Goal: Navigation & Orientation: Go to known website

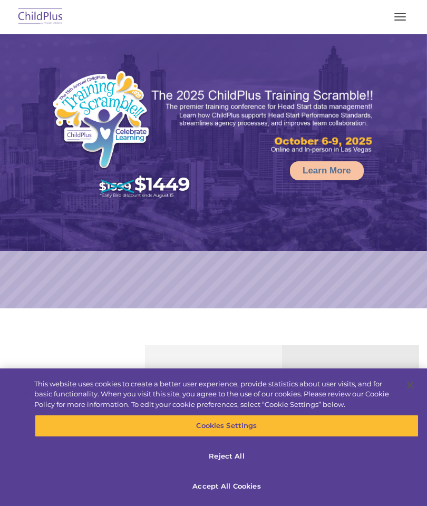
select select "MEDIUM"
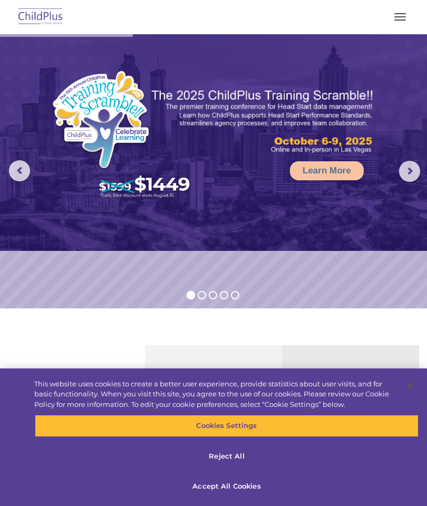
click at [57, 27] on img at bounding box center [41, 17] width 50 height 25
click at [417, 22] on nav "Download Support | Schedule A Demo  MENU MENU Software ChildPlus: The original…" at bounding box center [213, 17] width 427 height 34
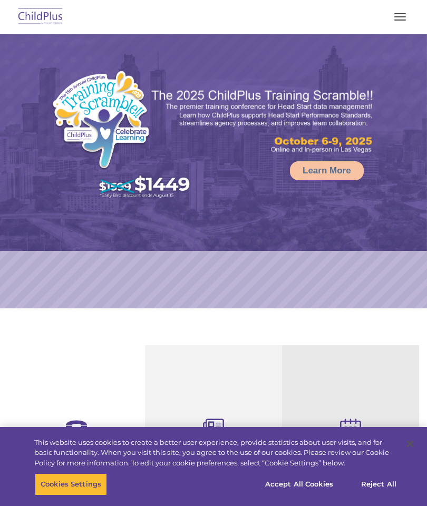
select select "MEDIUM"
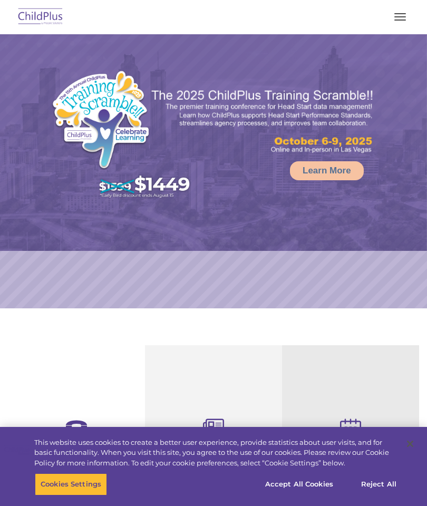
select select "MEDIUM"
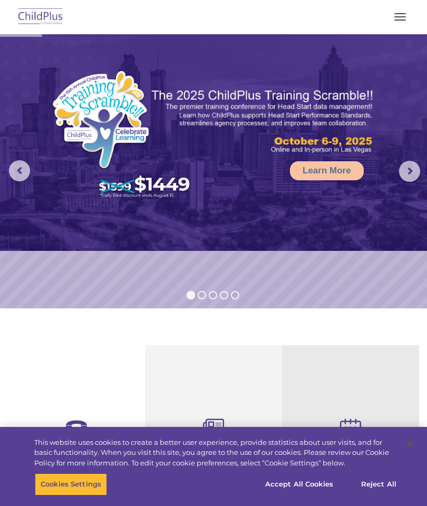
click at [396, 23] on button "button" at bounding box center [400, 16] width 22 height 17
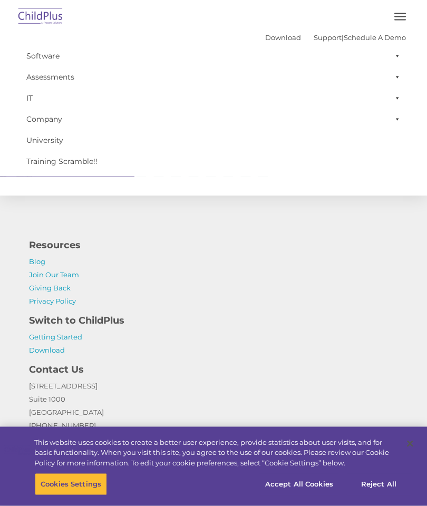
scroll to position [1181, 0]
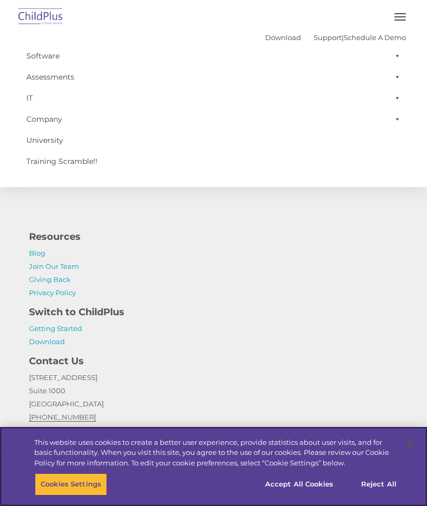
click at [303, 495] on button "Accept All Cookies" at bounding box center [299, 484] width 80 height 22
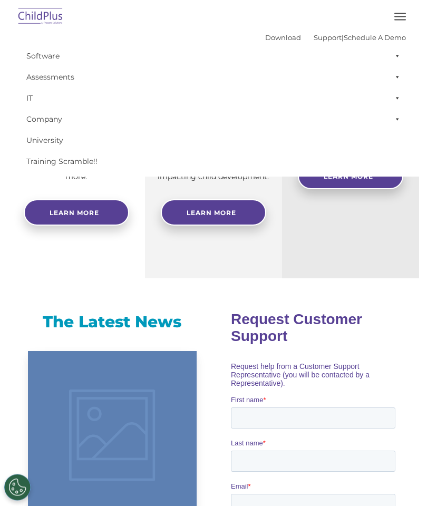
scroll to position [390, 0]
